Goal: Transaction & Acquisition: Purchase product/service

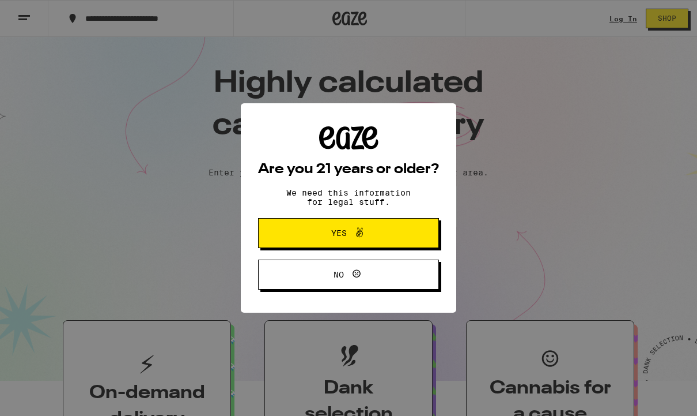
click at [380, 230] on span "Yes" at bounding box center [349, 232] width 88 height 15
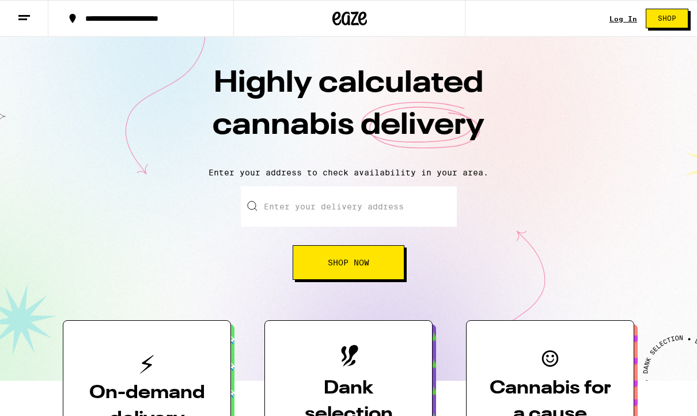
click at [369, 204] on input "Enter your delivery address" at bounding box center [349, 206] width 216 height 40
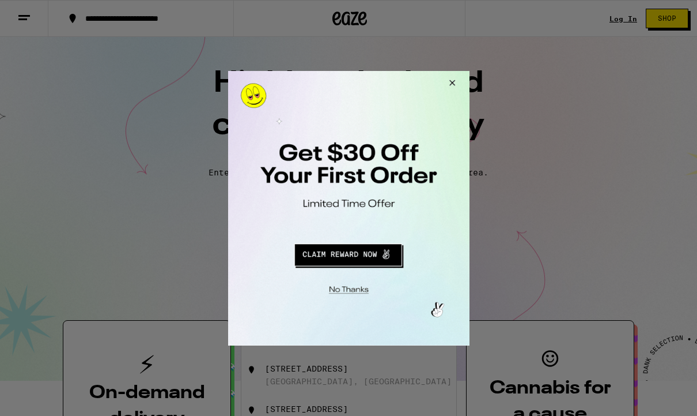
click at [453, 76] on button "Close Modal" at bounding box center [450, 84] width 31 height 28
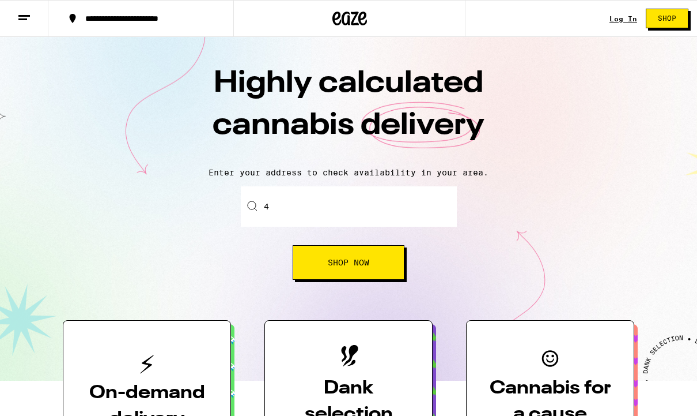
click at [282, 210] on input "4" at bounding box center [349, 206] width 216 height 40
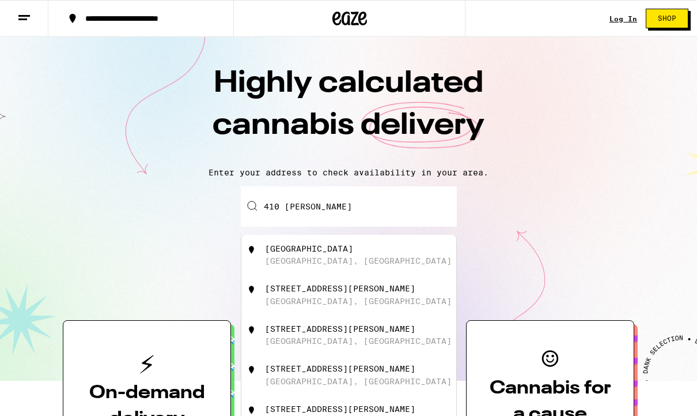
click at [328, 259] on div "[GEOGRAPHIC_DATA], [GEOGRAPHIC_DATA]" at bounding box center [358, 260] width 187 height 9
type input "[STREET_ADDRESS]"
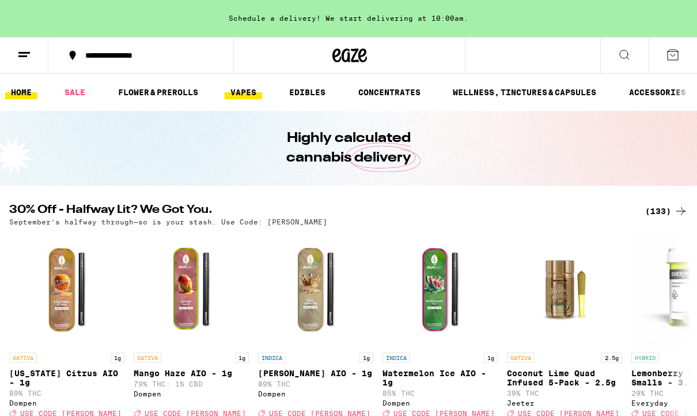
click at [246, 93] on link "VAPES" at bounding box center [243, 92] width 37 height 14
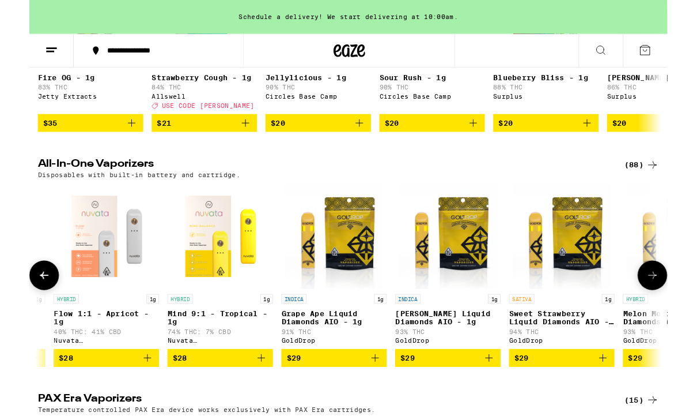
scroll to position [0, 750]
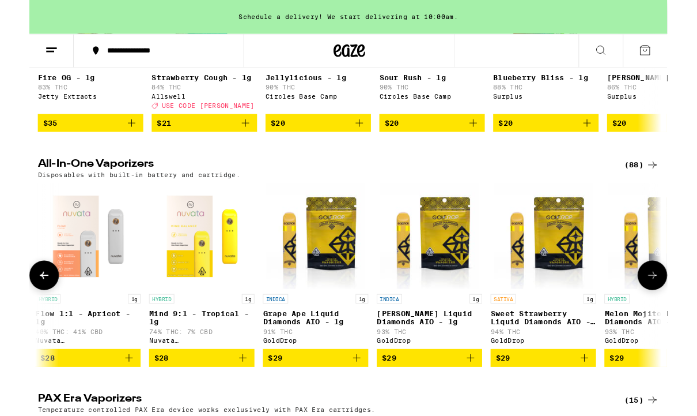
click at [607, 395] on icon "Add to bag" at bounding box center [607, 391] width 8 height 8
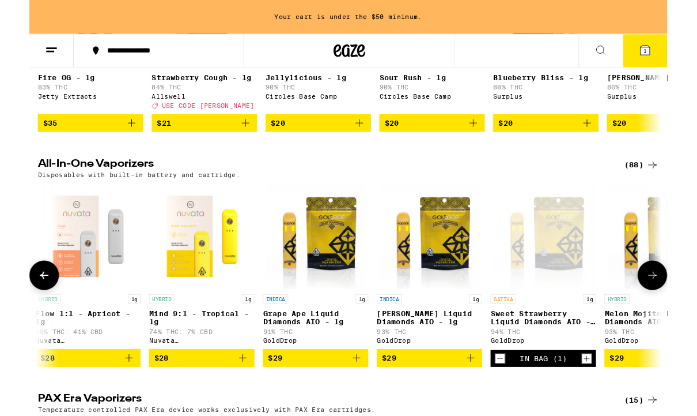
click at [607, 398] on icon "Increment" at bounding box center [609, 391] width 10 height 14
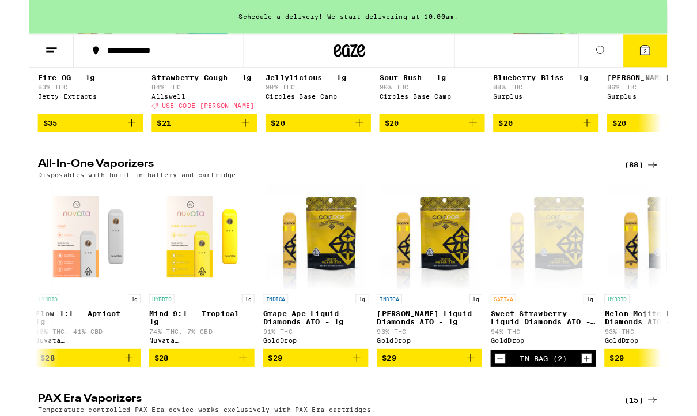
click at [677, 65] on button "2" at bounding box center [673, 55] width 48 height 36
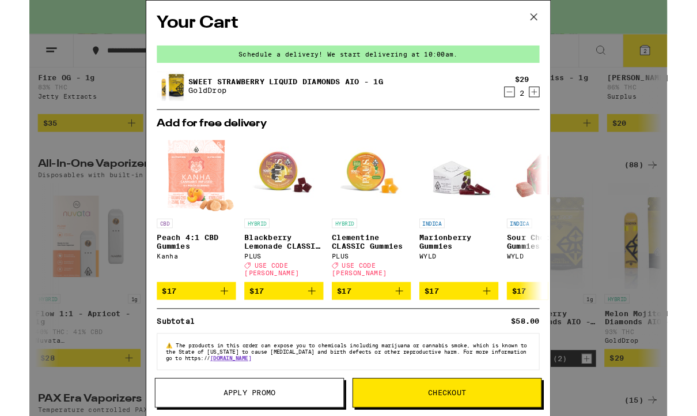
drag, startPoint x: 432, startPoint y: 429, endPoint x: 432, endPoint y: 110, distance: 319.9
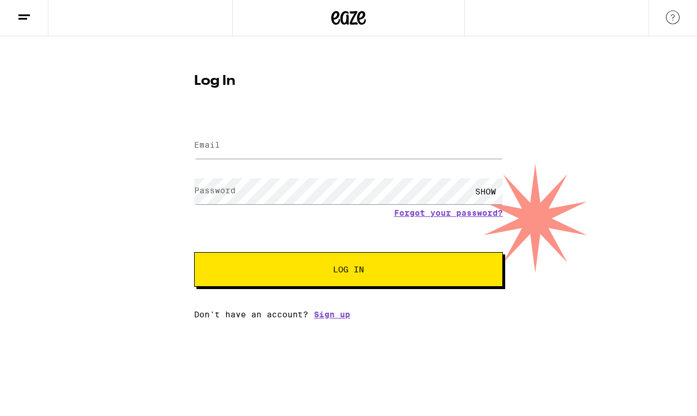
click at [205, 148] on label "Email" at bounding box center [207, 145] width 26 height 9
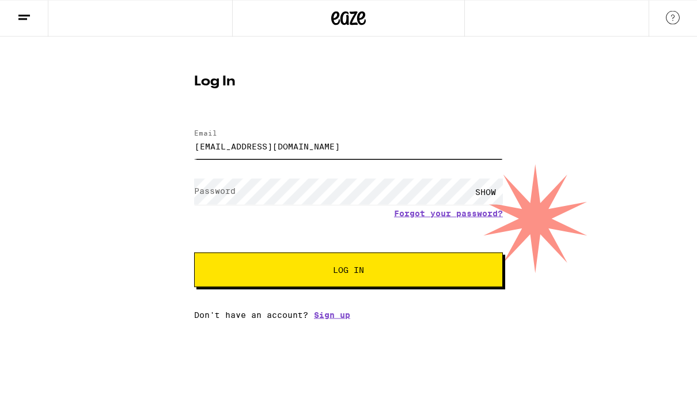
type input "[EMAIL_ADDRESS][DOMAIN_NAME]"
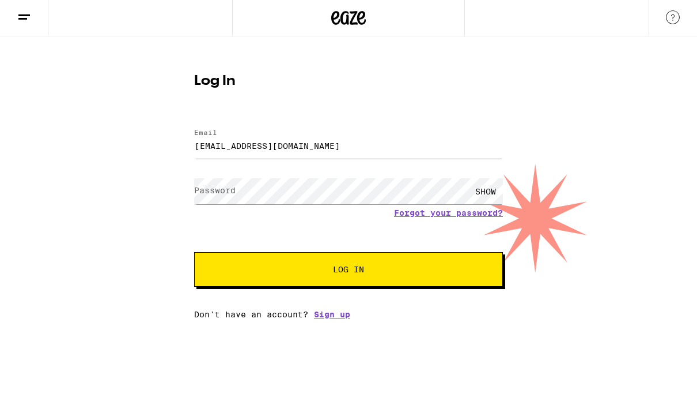
click at [202, 195] on label "Password" at bounding box center [214, 190] width 41 height 9
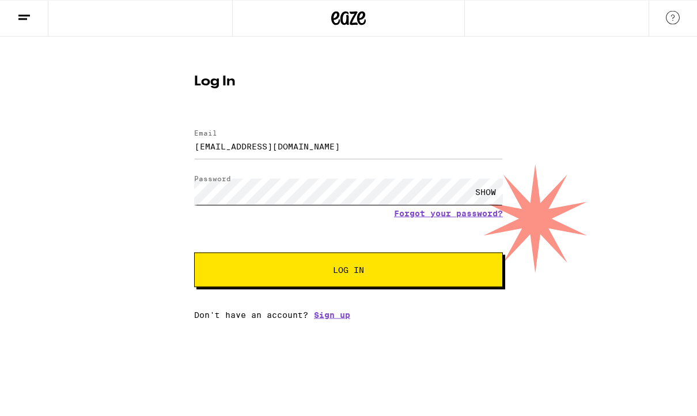
click at [369, 274] on span "Log In" at bounding box center [349, 270] width 216 height 8
